Goal: Find specific page/section: Find specific page/section

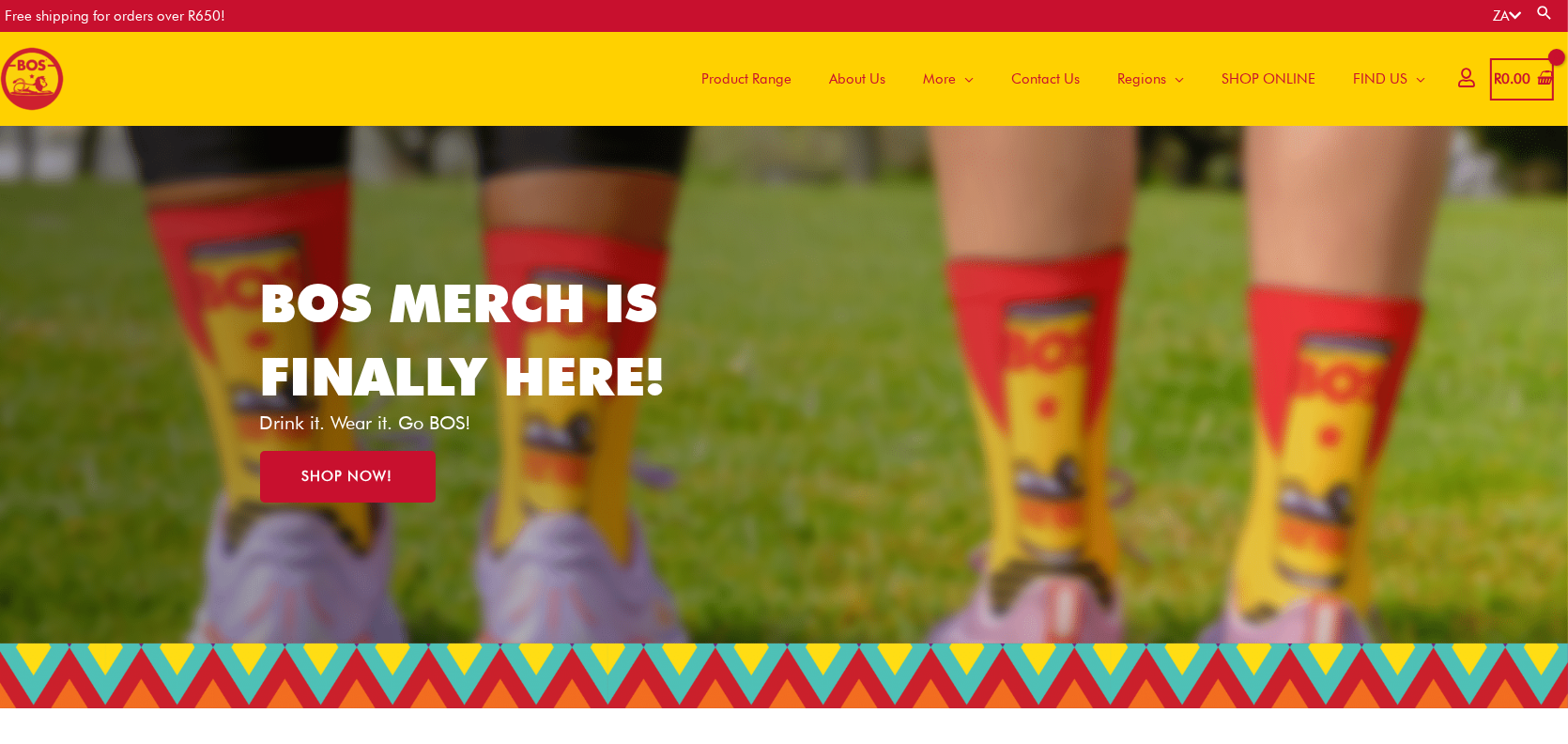
click at [1515, 18] on icon at bounding box center [1515, 15] width 13 height 14
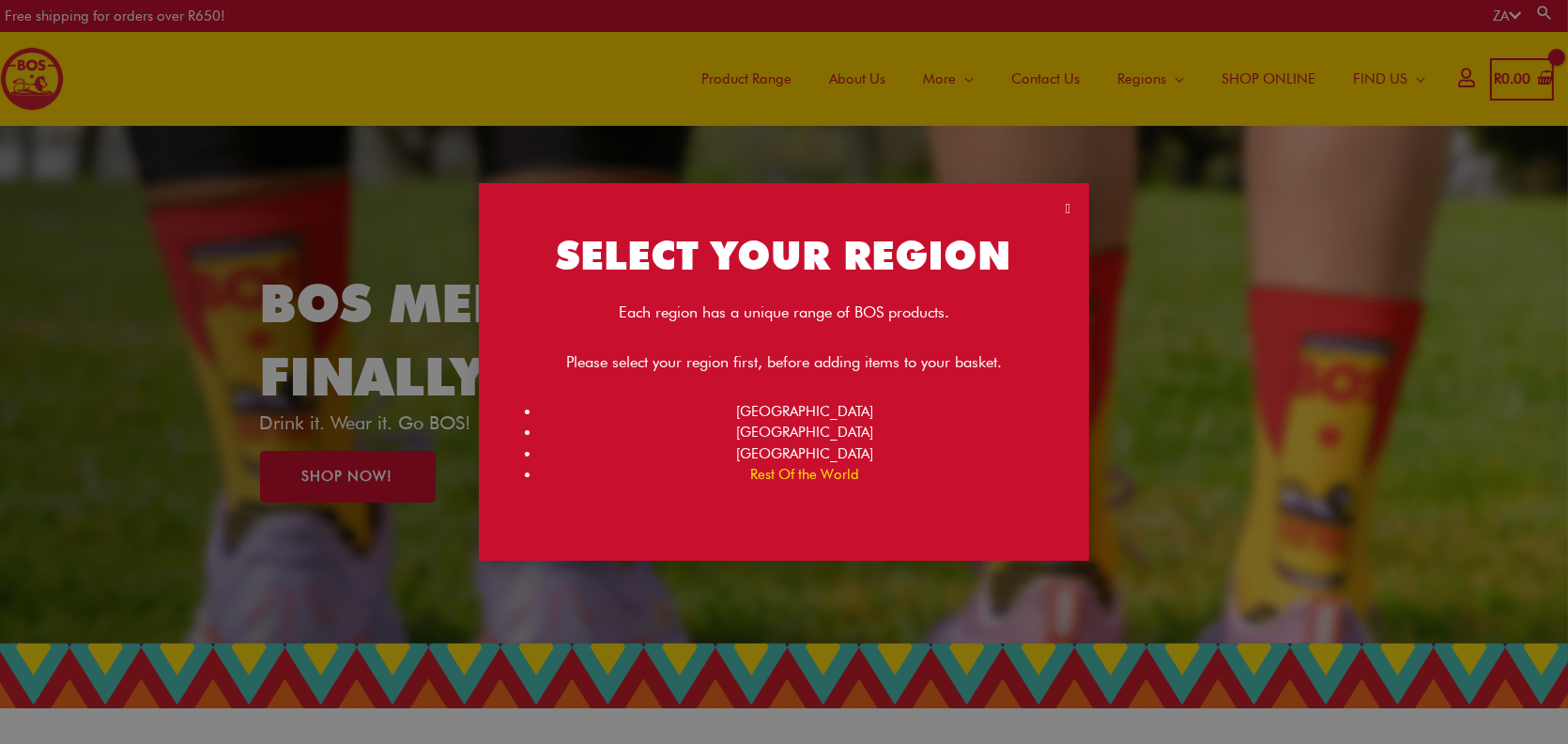
click at [800, 476] on link "Rest Of the World" at bounding box center [805, 475] width 109 height 17
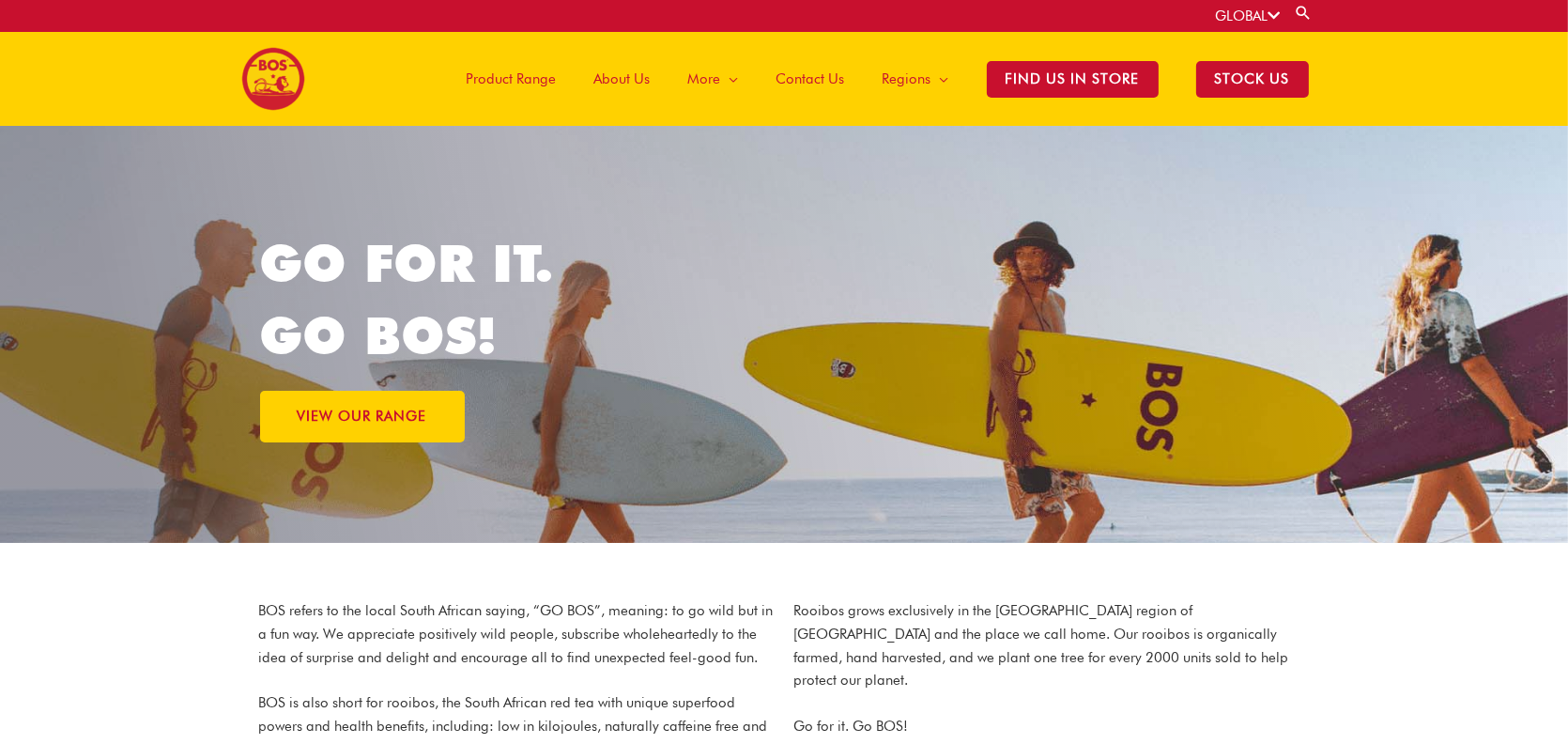
click at [542, 77] on span "Product Range" at bounding box center [512, 79] width 91 height 56
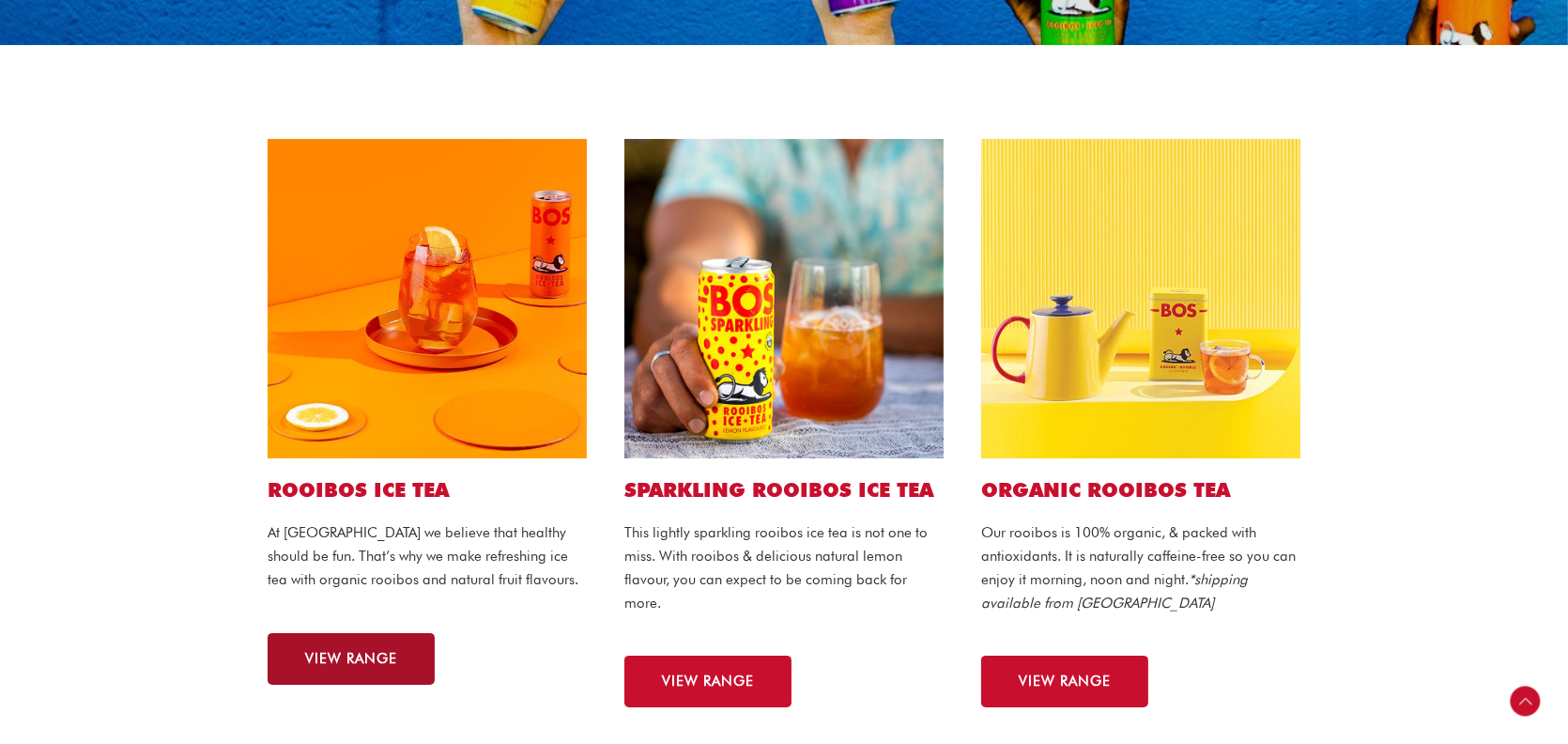
click at [356, 654] on span "VIEW RANGE" at bounding box center [352, 659] width 92 height 14
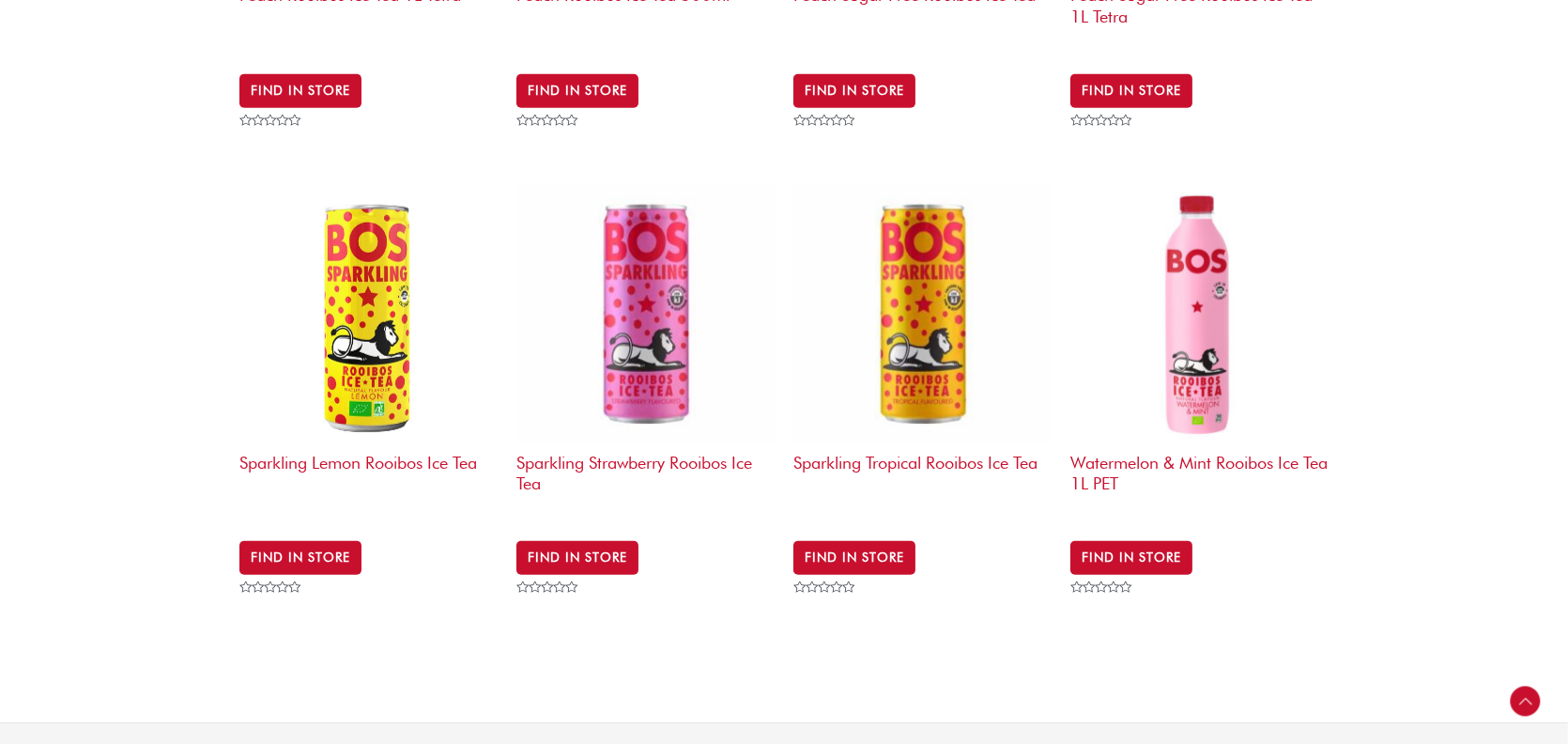
scroll to position [2443, 0]
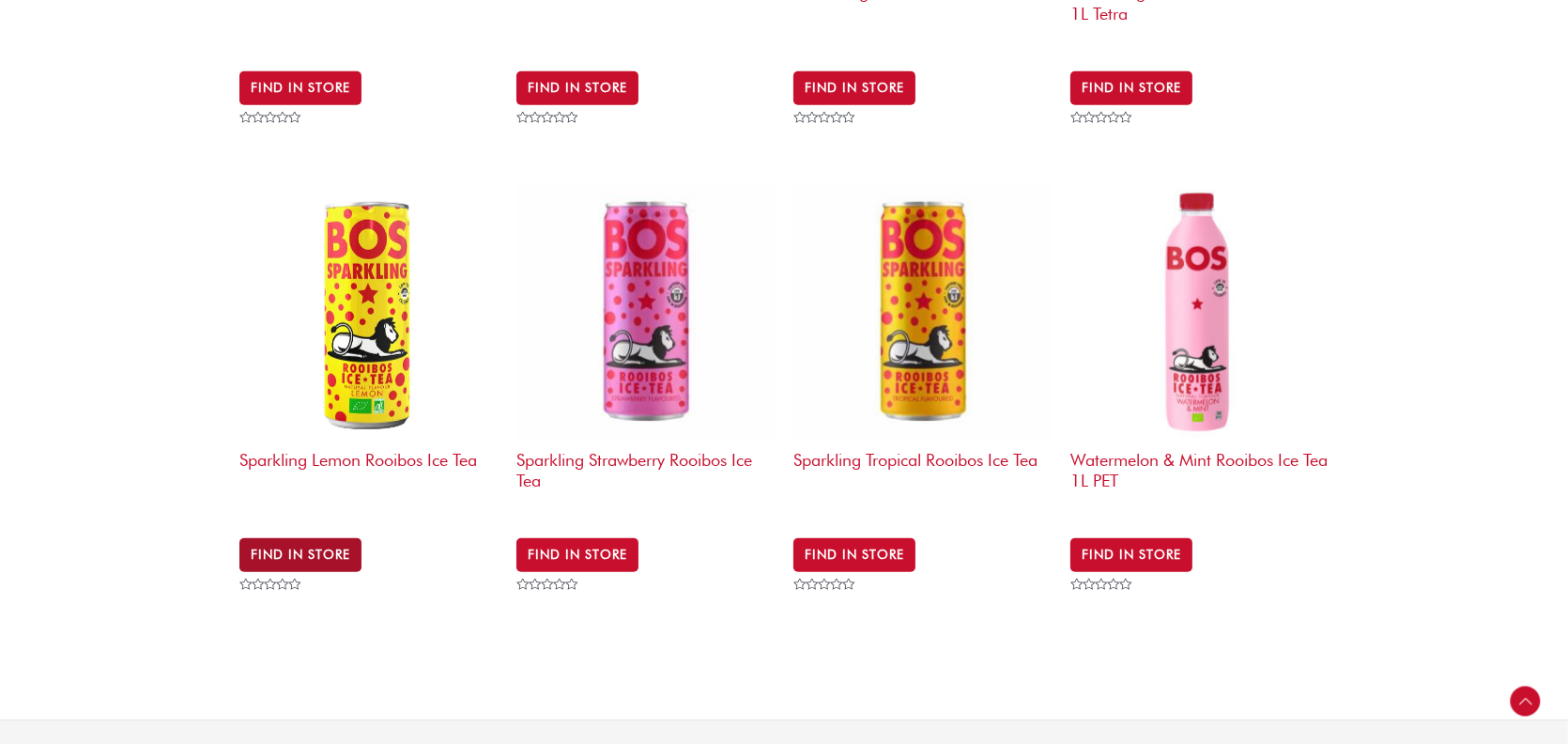
click at [342, 539] on link "Find in Store" at bounding box center [301, 555] width 122 height 34
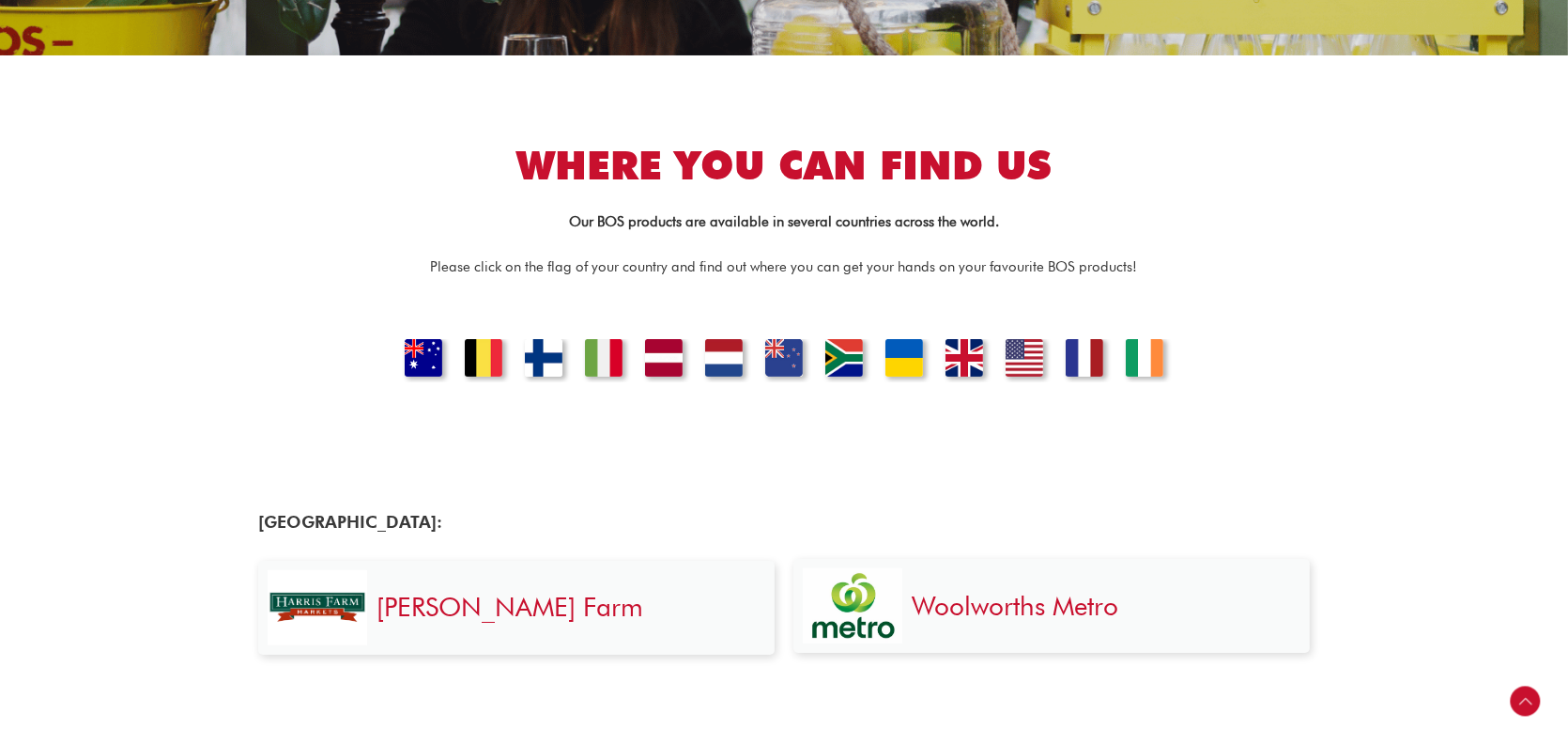
scroll to position [376, 0]
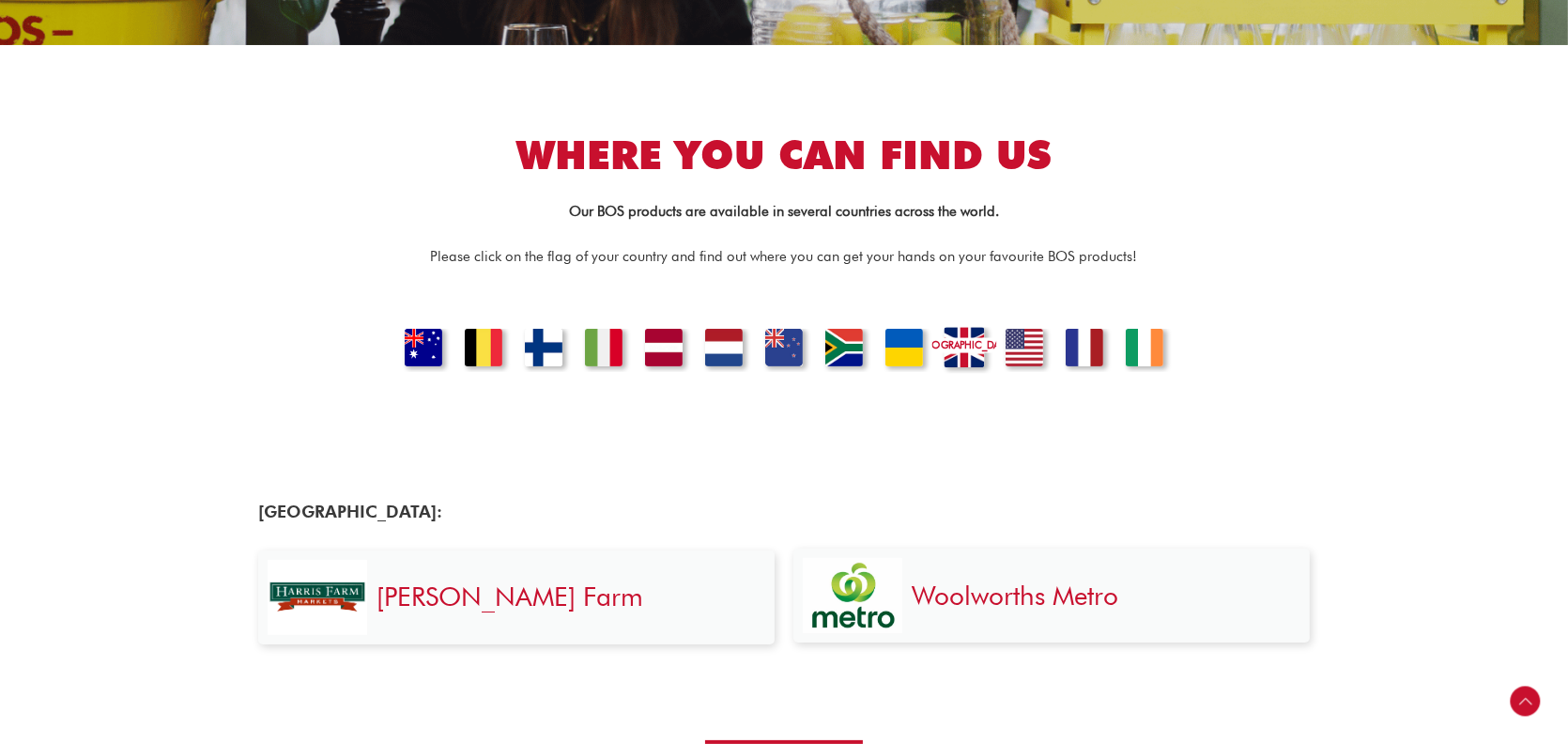
click at [980, 356] on link "[GEOGRAPHIC_DATA]" at bounding box center [964, 350] width 64 height 46
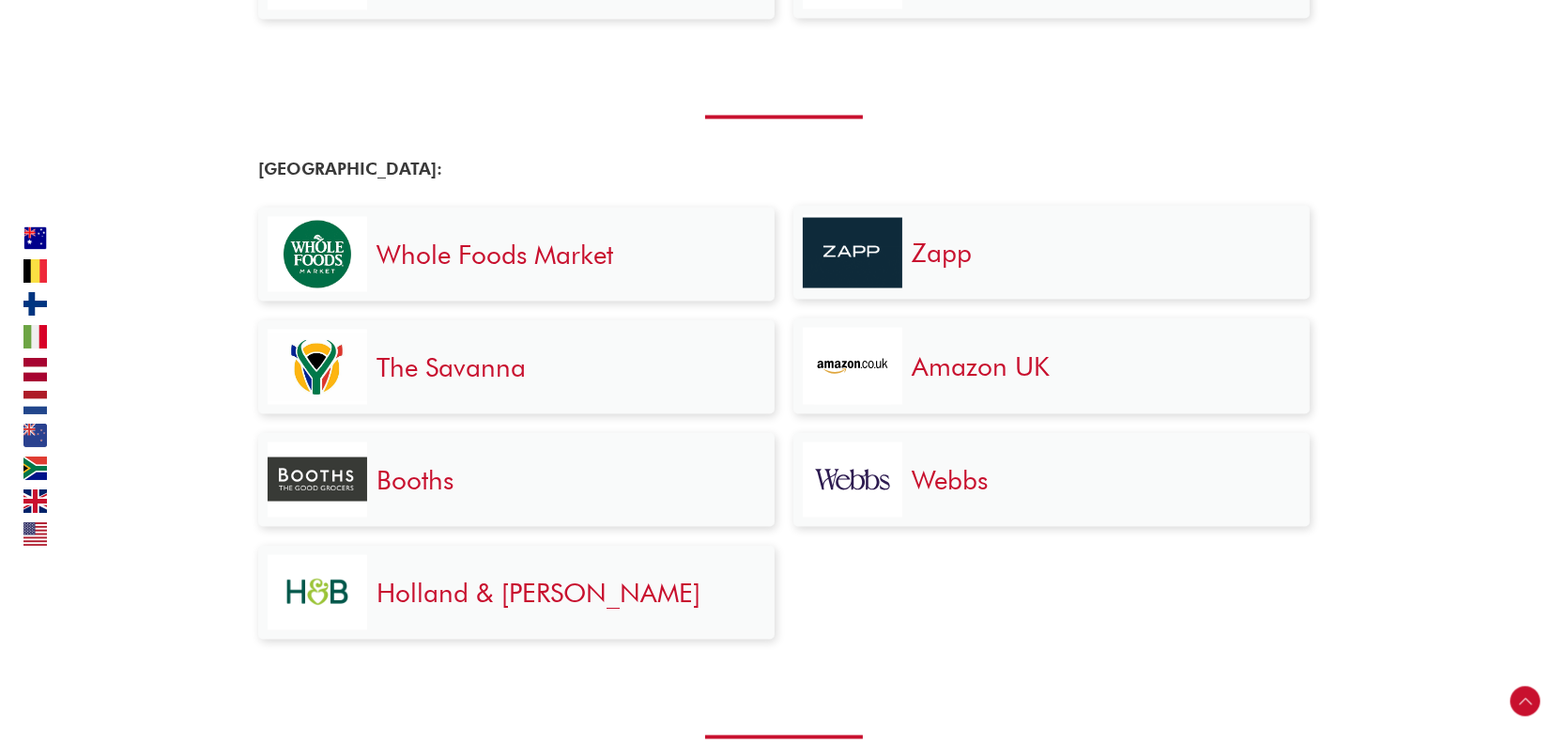
scroll to position [3852, 0]
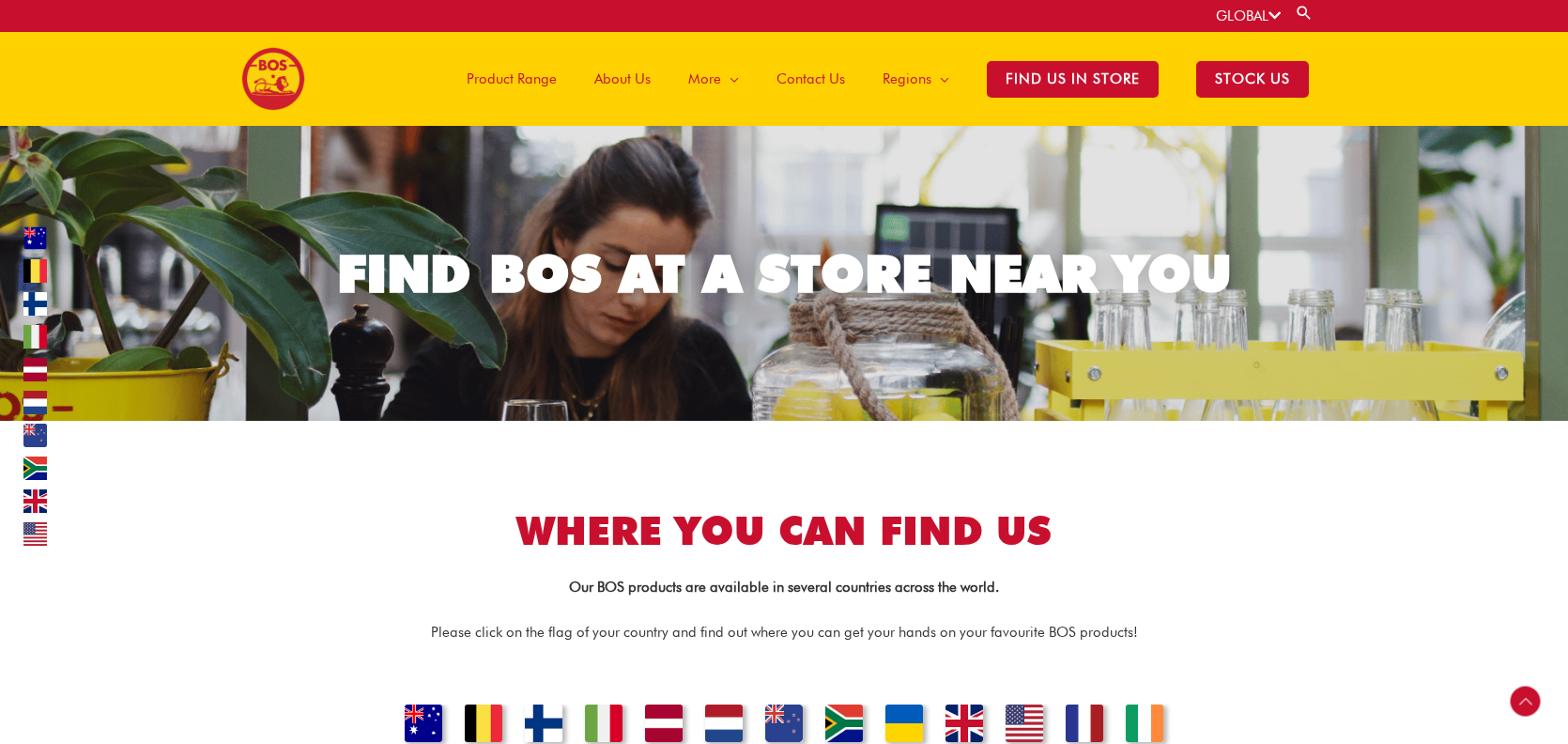
scroll to position [3852, 0]
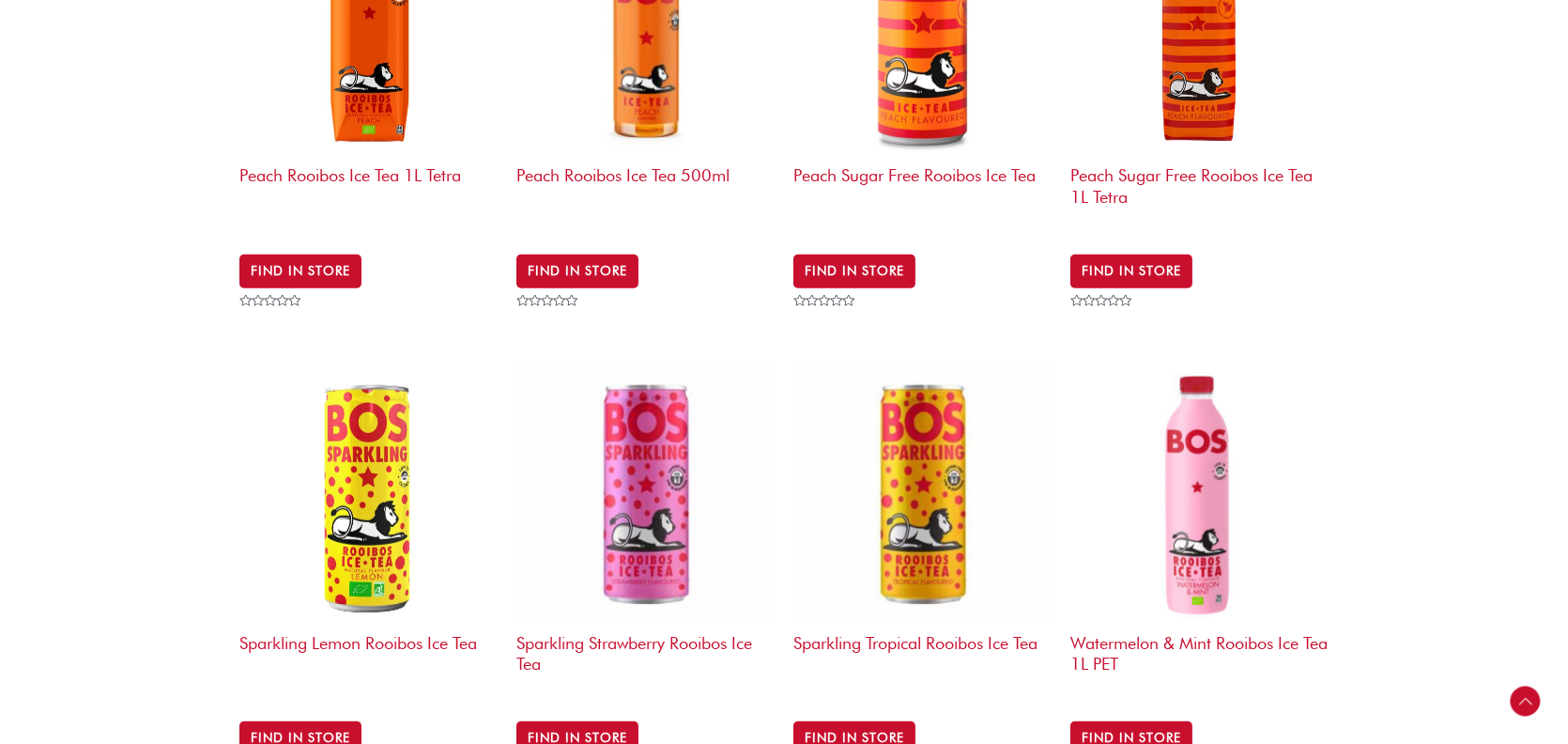
scroll to position [2352, 0]
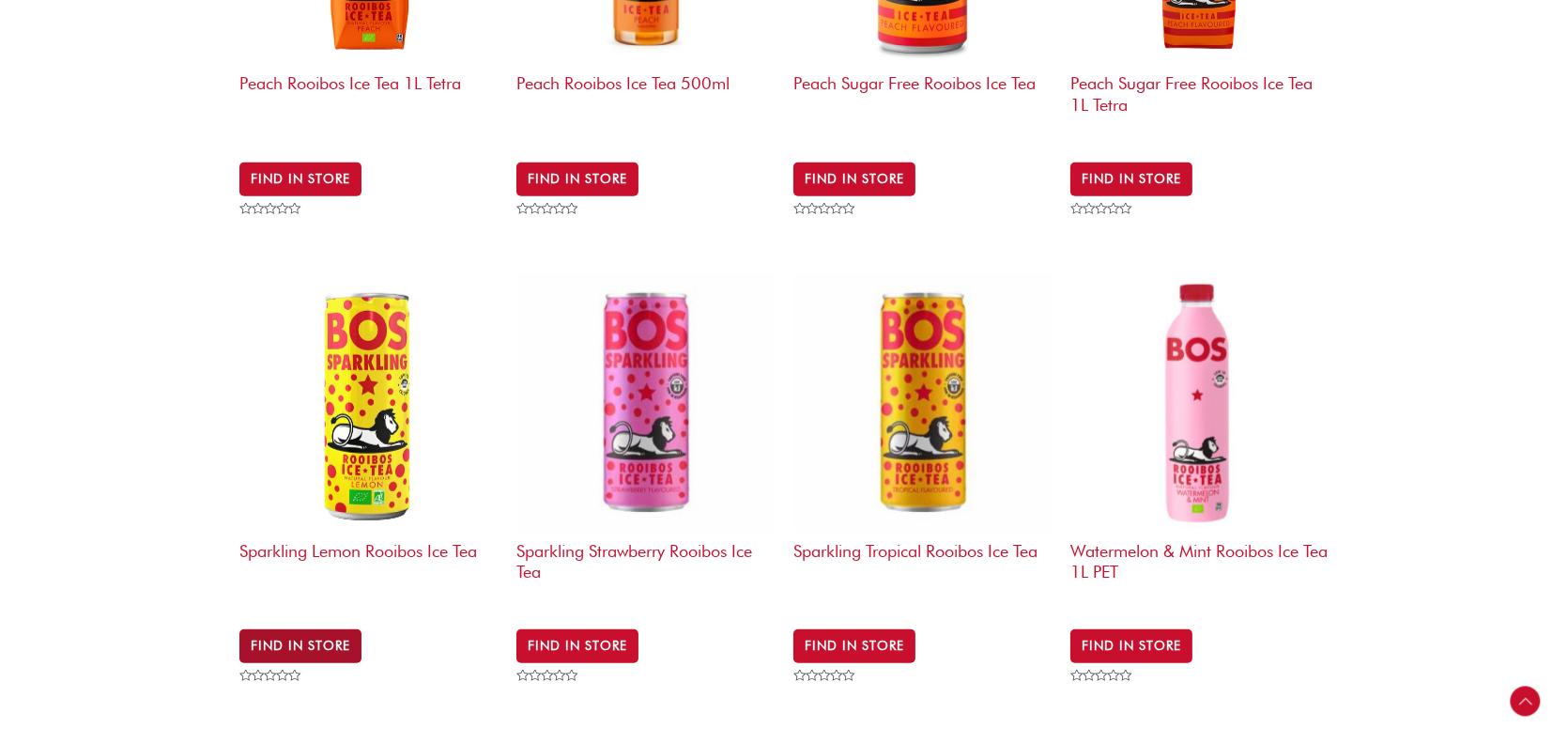
click at [314, 629] on link "Find in Store" at bounding box center [301, 646] width 122 height 34
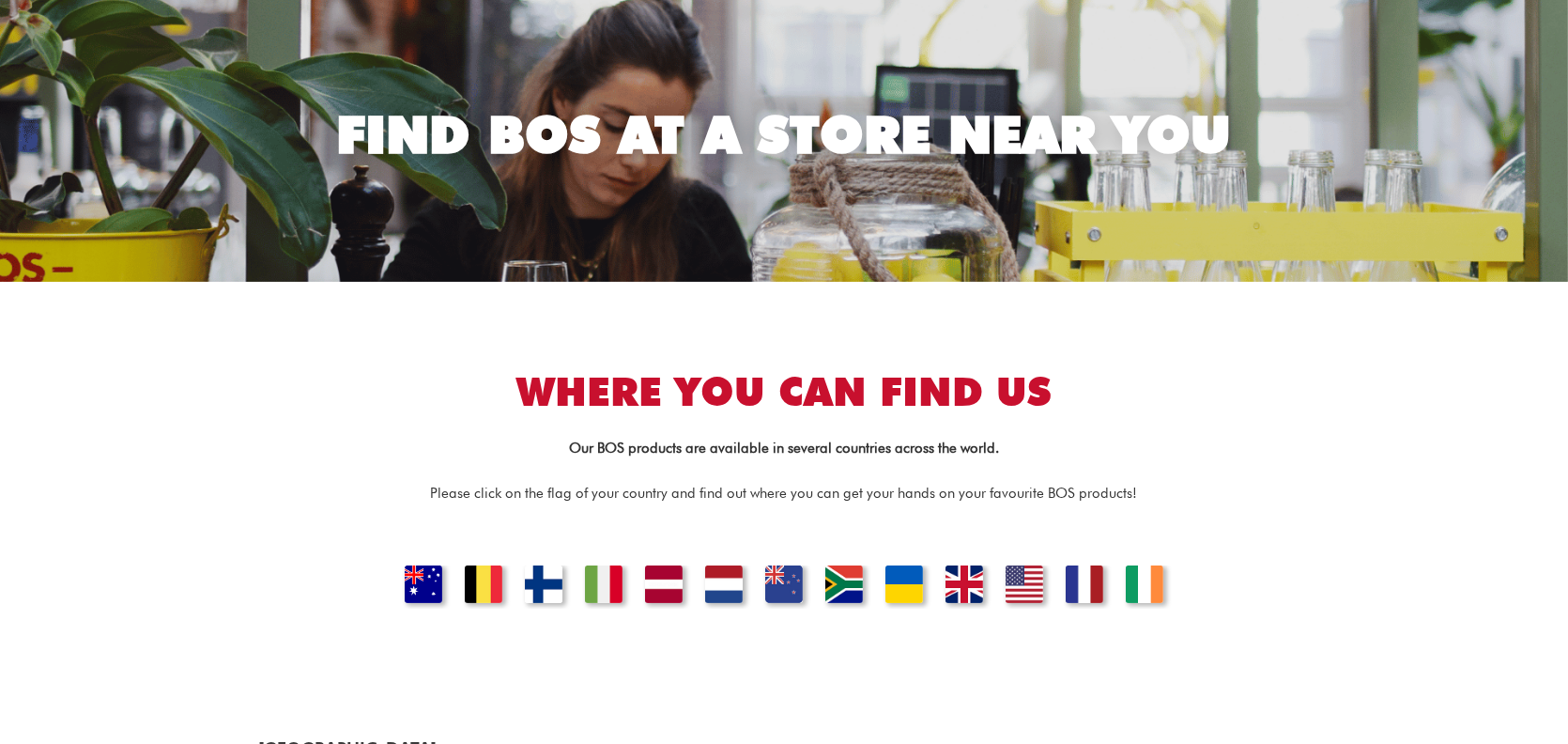
scroll to position [188, 0]
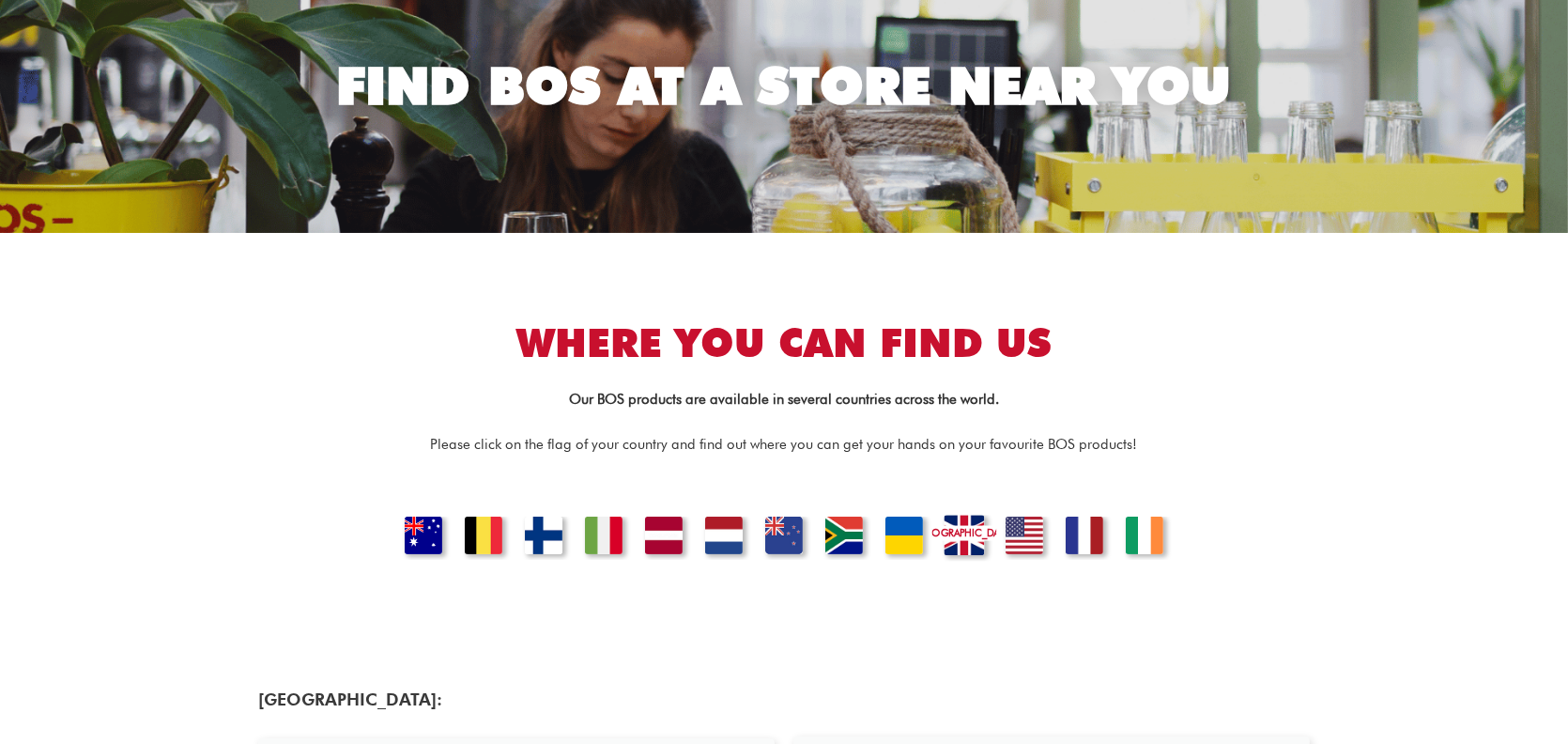
click at [960, 527] on link "[GEOGRAPHIC_DATA]" at bounding box center [964, 538] width 64 height 46
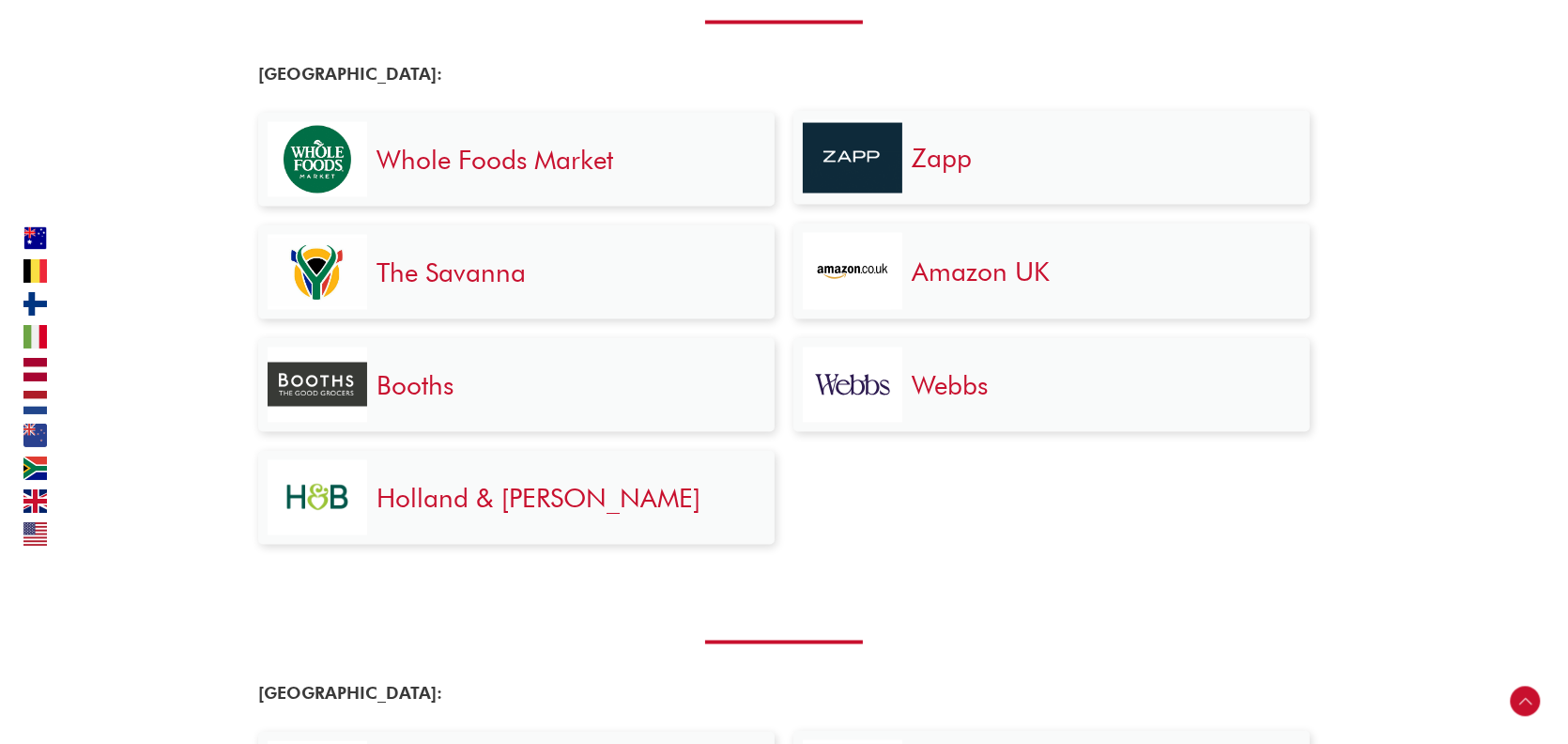
scroll to position [3894, 0]
